Goal: Check status

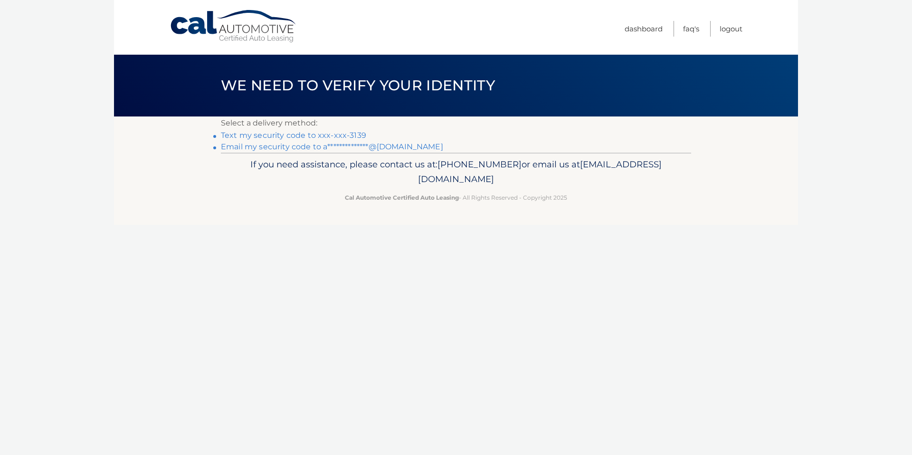
click at [339, 138] on link "Text my security code to xxx-xxx-3139" at bounding box center [293, 135] width 145 height 9
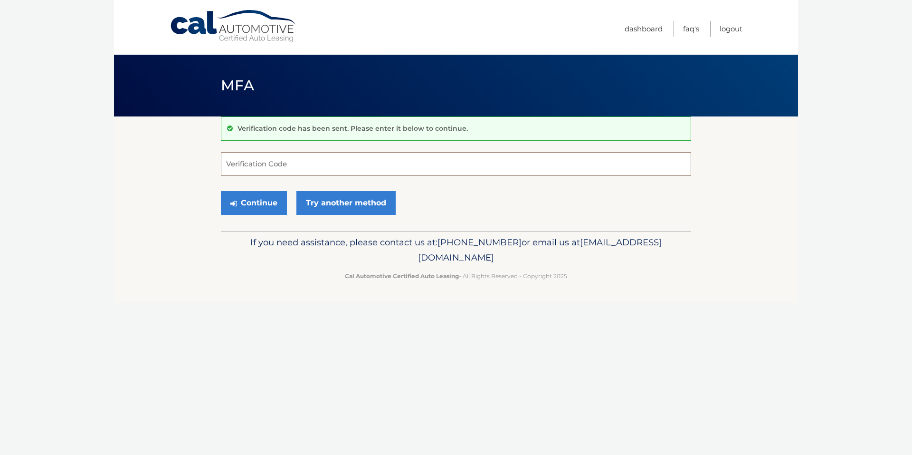
click at [274, 159] on input "Verification Code" at bounding box center [456, 164] width 470 height 24
type input "389687"
click at [252, 213] on button "Continue" at bounding box center [254, 203] width 66 height 24
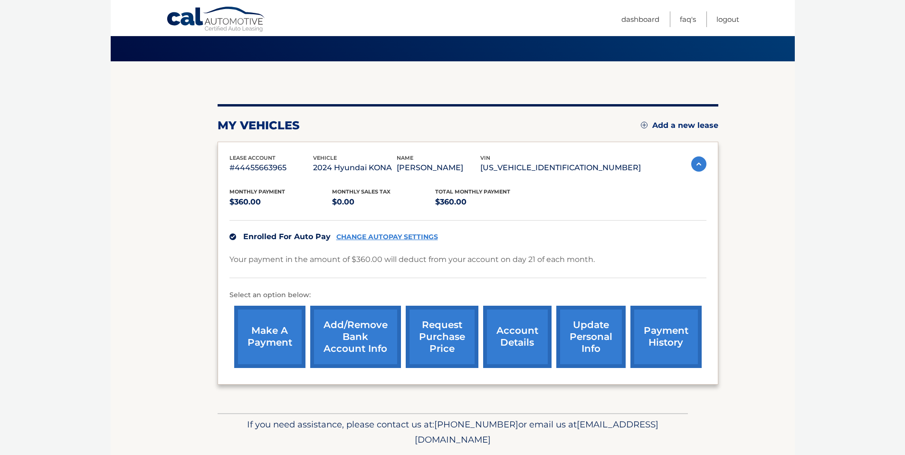
scroll to position [91, 0]
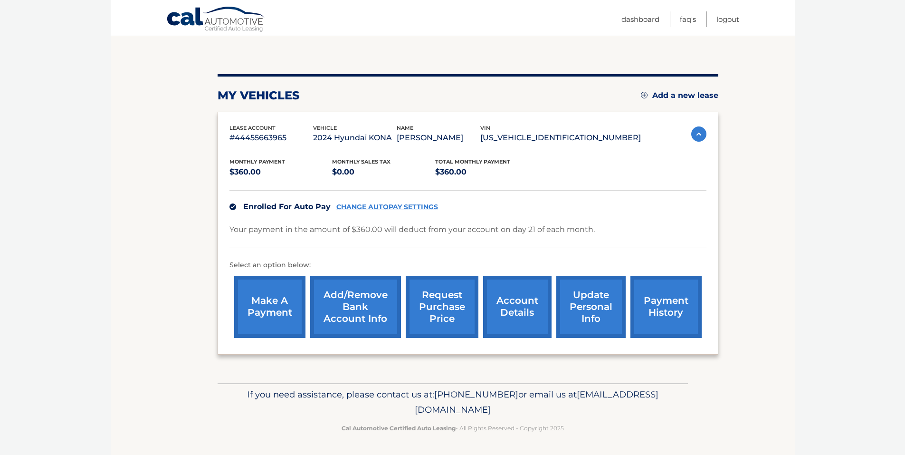
click at [695, 127] on img at bounding box center [698, 133] width 15 height 15
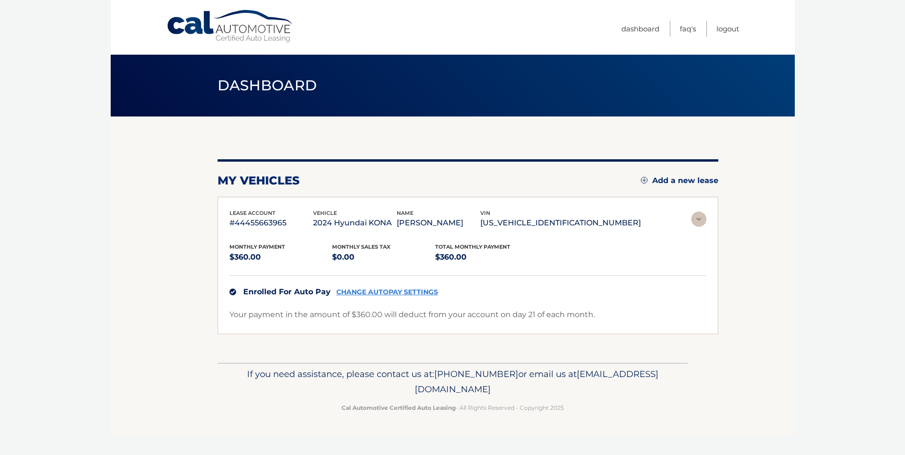
scroll to position [0, 0]
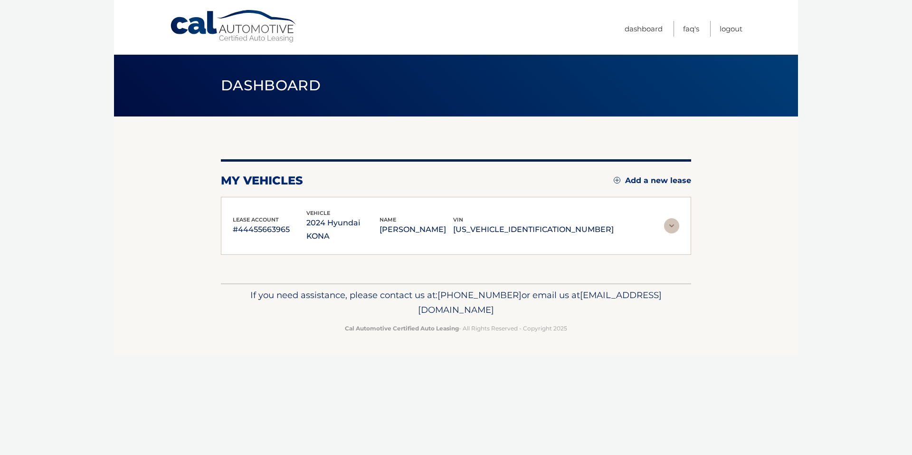
click at [674, 218] on img at bounding box center [671, 225] width 15 height 15
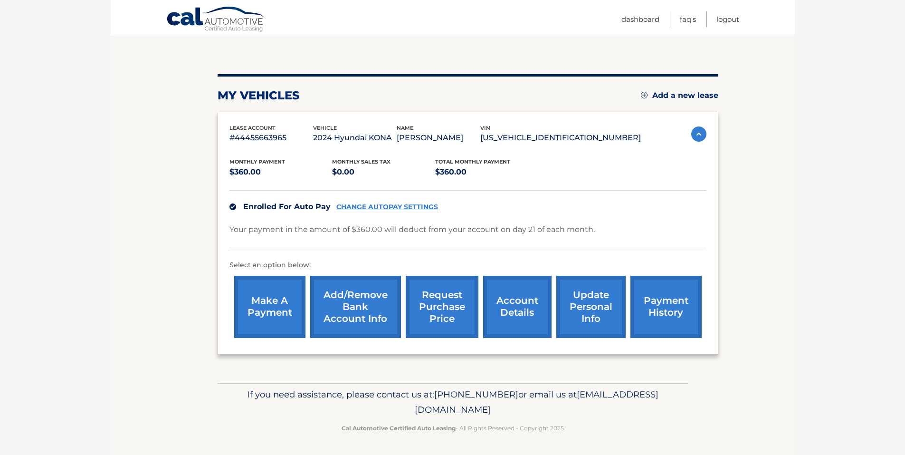
scroll to position [91, 0]
click at [515, 300] on link "account details" at bounding box center [517, 307] width 68 height 62
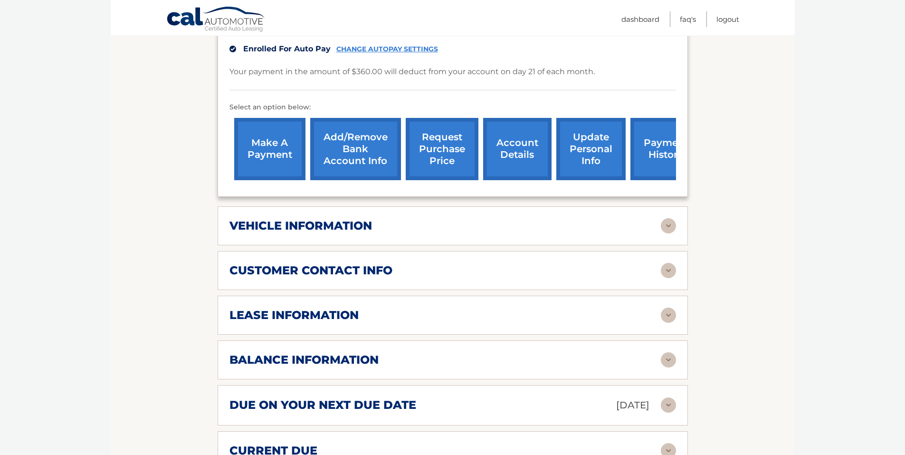
scroll to position [285, 0]
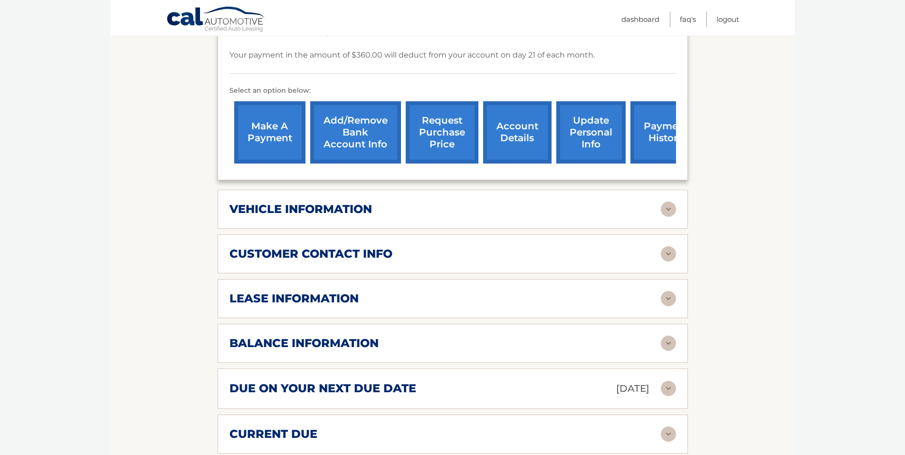
click at [669, 301] on img at bounding box center [668, 298] width 15 height 15
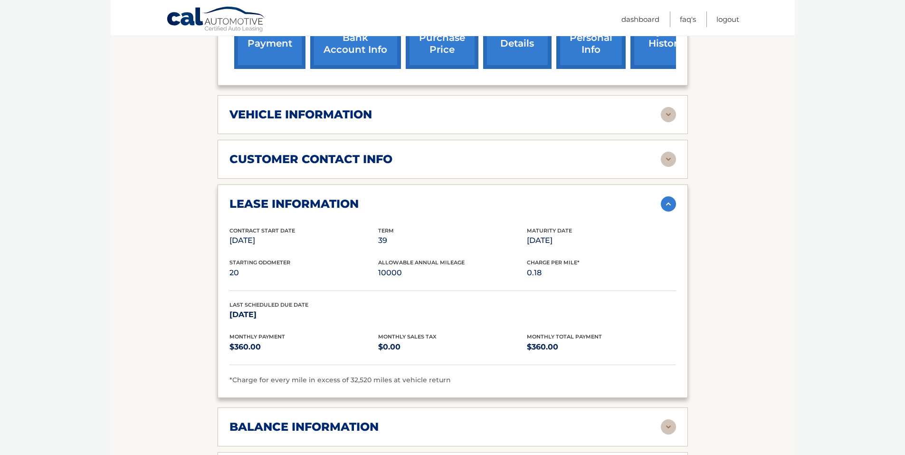
scroll to position [380, 0]
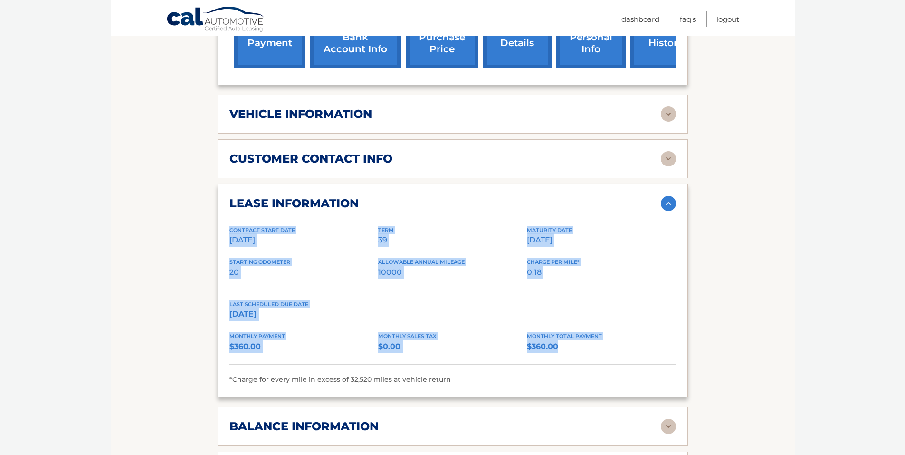
drag, startPoint x: 579, startPoint y: 354, endPoint x: 226, endPoint y: 230, distance: 374.1
click at [226, 230] on div "lease information Contract Start Date [DATE] Term 39 Maturity Date [DATE] Start…" at bounding box center [453, 290] width 470 height 213
copy div "Contract Start Date [DATE] Term 39 Maturity Date [DATE] Starting Odometer 20 Al…"
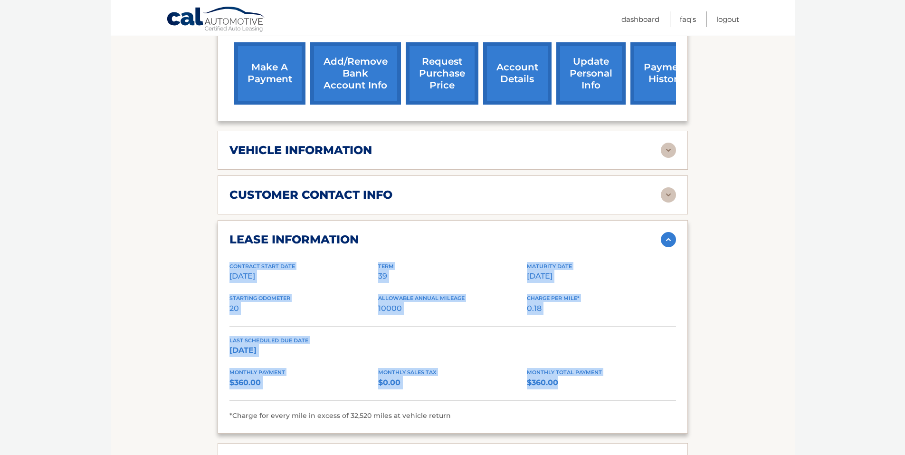
scroll to position [238, 0]
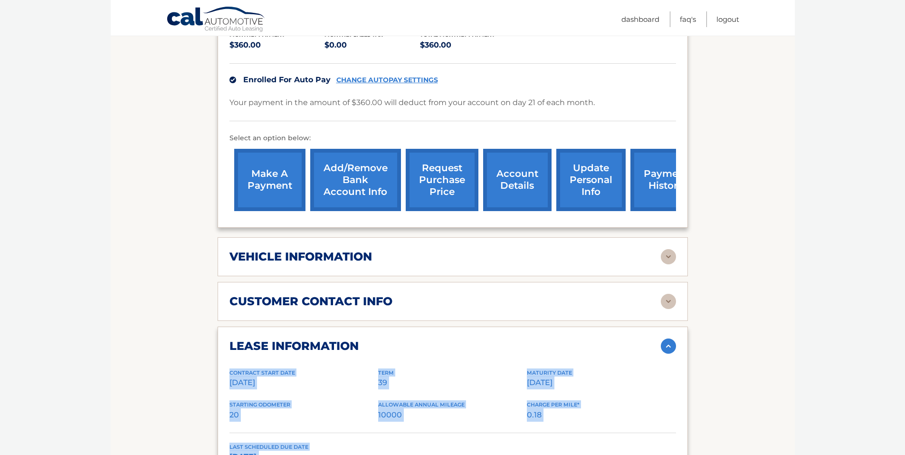
click at [667, 262] on img at bounding box center [668, 256] width 15 height 15
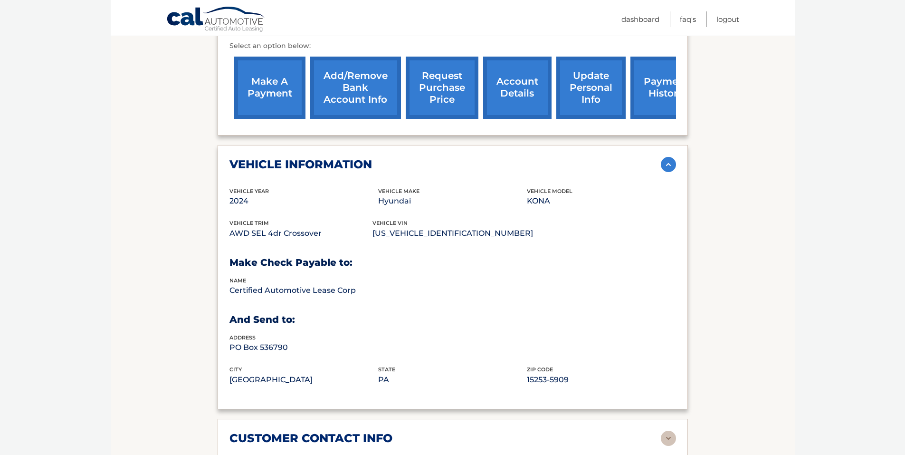
scroll to position [380, 0]
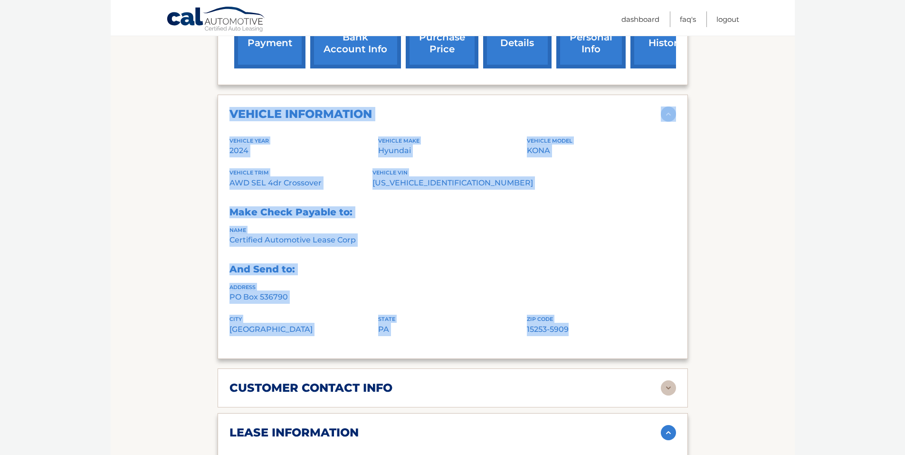
drag, startPoint x: 583, startPoint y: 345, endPoint x: 231, endPoint y: 120, distance: 417.3
click at [231, 120] on div "vehicle information vehicle Year [DATE] vehicle make Hyundai vehicle model KONA…" at bounding box center [453, 227] width 470 height 264
copy div "vehicle information vehicle Year [DATE] vehicle make Hyundai vehicle model KONA…"
